Goal: Transaction & Acquisition: Subscribe to service/newsletter

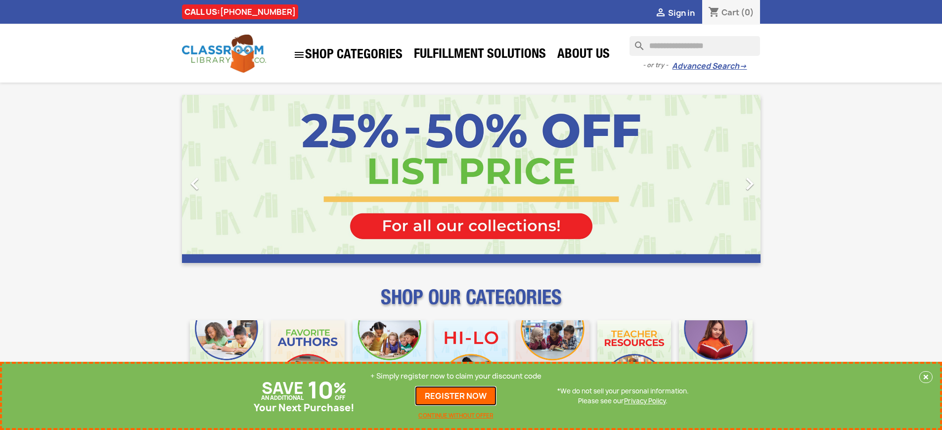
click at [458, 396] on link "REGISTER NOW" at bounding box center [456, 396] width 82 height 20
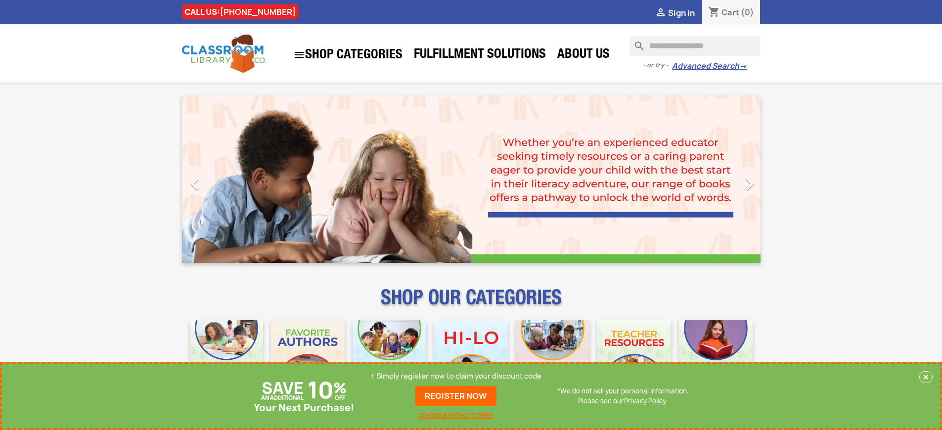
click at [458, 376] on p "+ Simply register now to claim your discount code" at bounding box center [455, 376] width 171 height 10
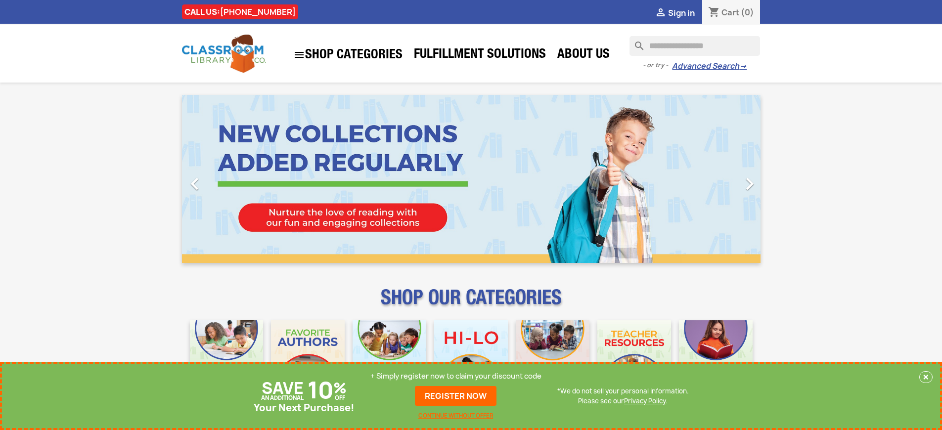
click at [458, 376] on p "+ Simply register now to claim your discount code" at bounding box center [455, 376] width 171 height 10
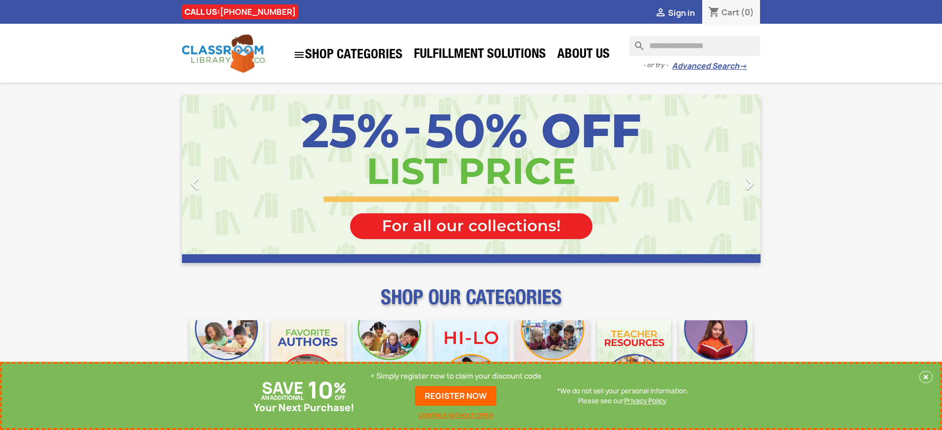
click at [458, 376] on p "+ Simply register now to claim your discount code" at bounding box center [455, 376] width 171 height 10
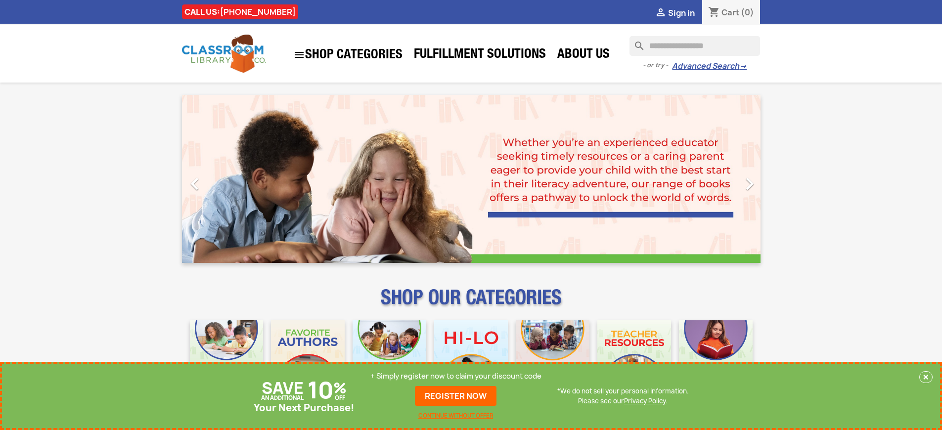
click at [458, 376] on p "+ Simply register now to claim your discount code" at bounding box center [455, 376] width 171 height 10
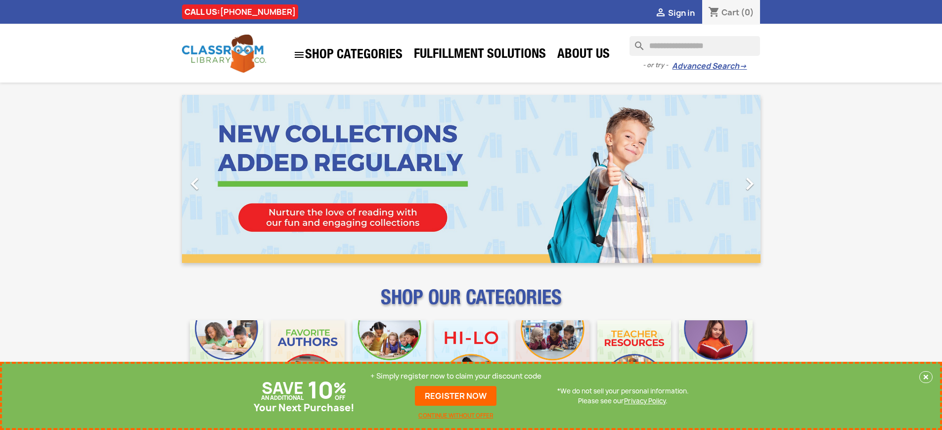
click at [458, 376] on p "+ Simply register now to claim your discount code" at bounding box center [455, 376] width 171 height 10
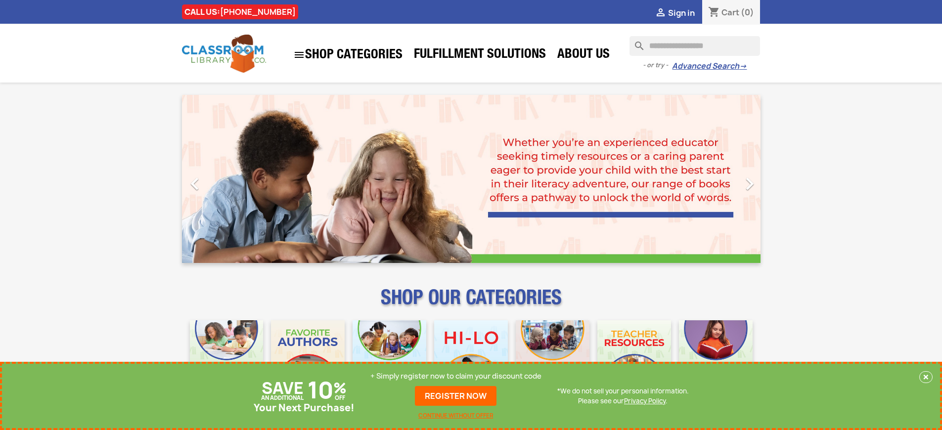
click at [458, 376] on p "+ Simply register now to claim your discount code" at bounding box center [455, 376] width 171 height 10
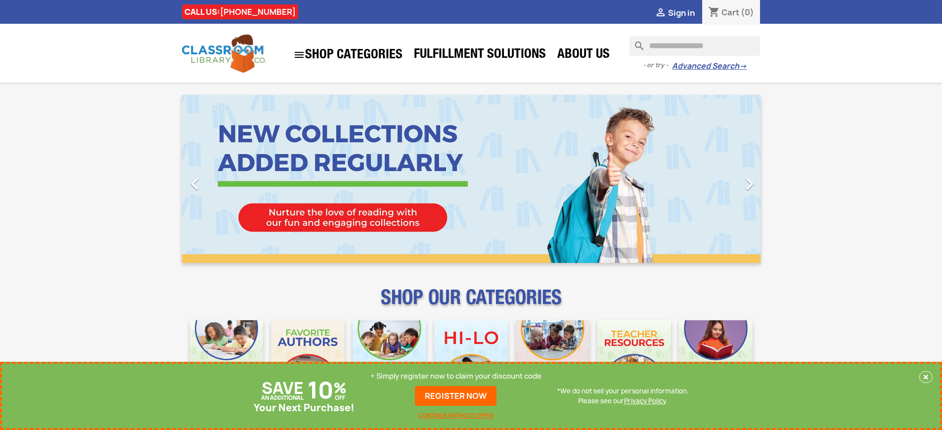
click at [458, 376] on p "+ Simply register now to claim your discount code" at bounding box center [455, 376] width 171 height 10
click at [458, 396] on link "REGISTER NOW" at bounding box center [456, 396] width 82 height 20
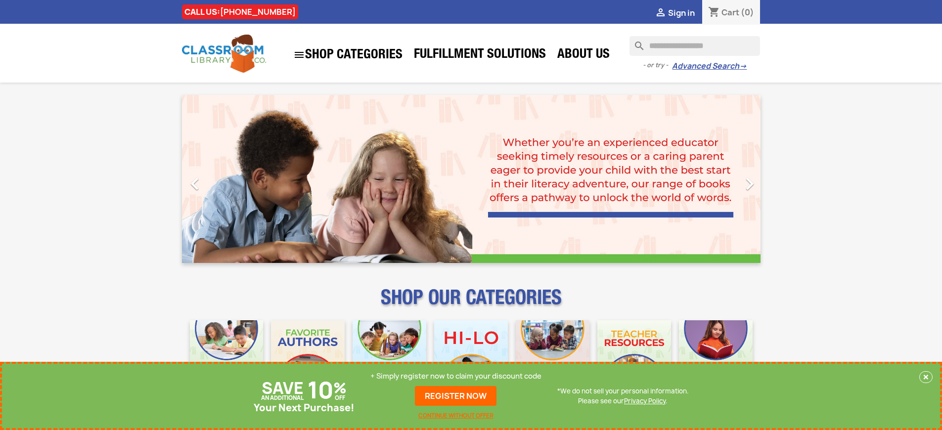
click at [458, 376] on p "+ Simply register now to claim your discount code" at bounding box center [455, 376] width 171 height 10
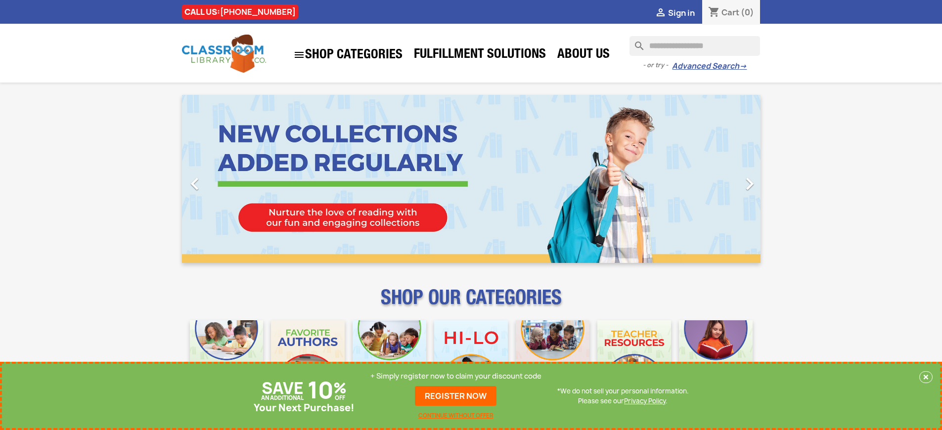
click at [458, 376] on p "+ Simply register now to claim your discount code" at bounding box center [455, 376] width 171 height 10
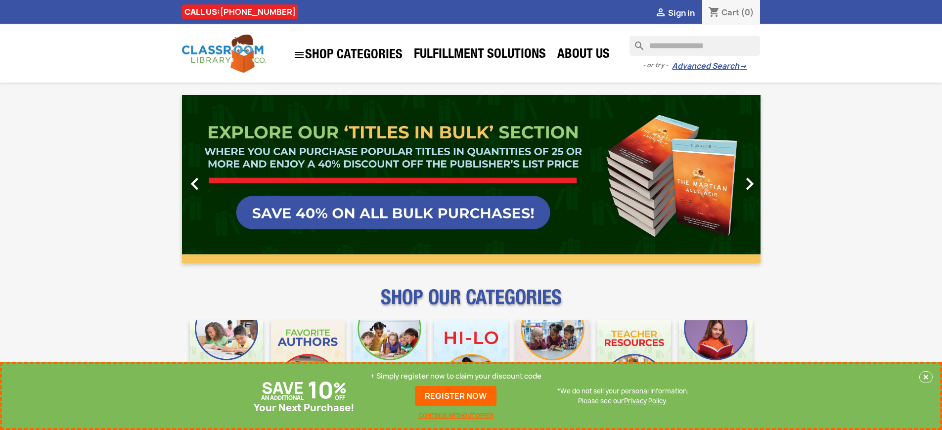
click at [458, 396] on link "REGISTER NOW" at bounding box center [456, 396] width 82 height 20
